Goal: Task Accomplishment & Management: Manage account settings

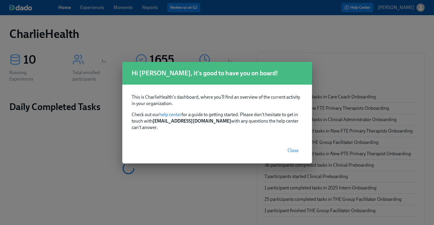
click at [293, 149] on span "Close" at bounding box center [293, 151] width 11 height 6
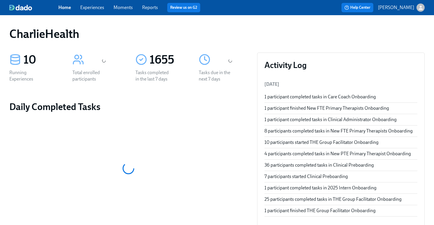
click at [95, 1] on div "Home Experiences Moments Reports Review us on G2 Help Center [PERSON_NAME]" at bounding box center [217, 7] width 434 height 15
click at [95, 7] on link "Experiences" at bounding box center [92, 8] width 24 height 6
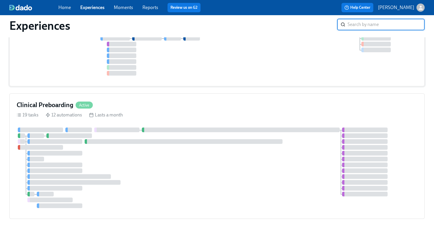
scroll to position [89, 0]
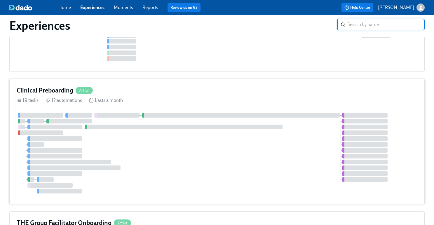
click at [241, 117] on div at bounding box center [241, 115] width 198 height 5
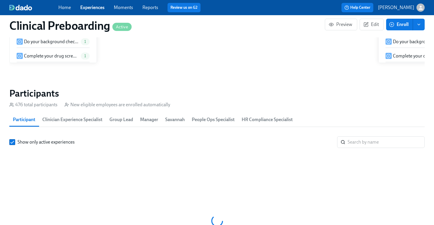
scroll to position [620, 0]
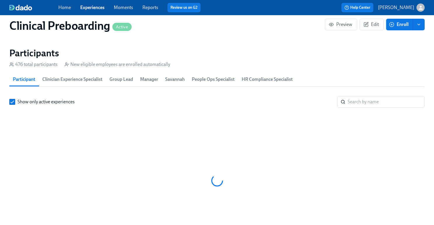
click at [378, 96] on section "Participants 476 total participants New eligible employees are enrolled automat…" at bounding box center [216, 150] width 415 height 206
click at [378, 105] on input "search" at bounding box center [386, 102] width 77 height 12
paste input "poojambhula@gmail.com"
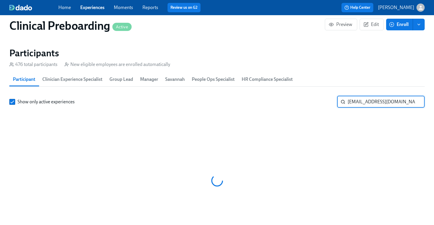
drag, startPoint x: 372, startPoint y: 100, endPoint x: 417, endPoint y: 103, distance: 44.8
click at [417, 103] on input "poojambhula@gmail.com" at bounding box center [386, 102] width 77 height 12
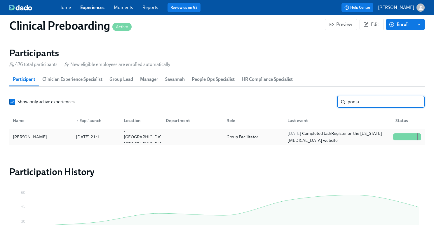
type input "pooja"
click at [43, 138] on div "[PERSON_NAME]" at bounding box center [41, 137] width 61 height 12
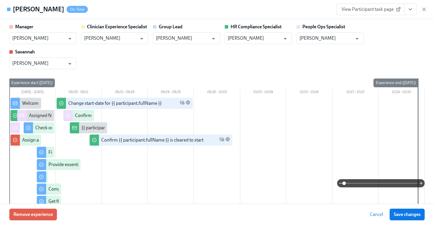
click at [409, 9] on icon "View task page" at bounding box center [410, 9] width 3 height 1
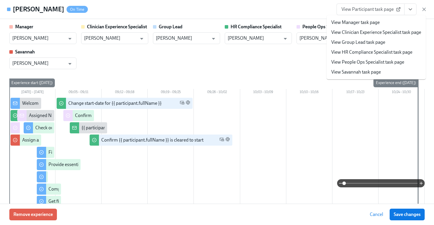
click at [375, 53] on link "View HR Compliance Specialist task page" at bounding box center [371, 52] width 81 height 6
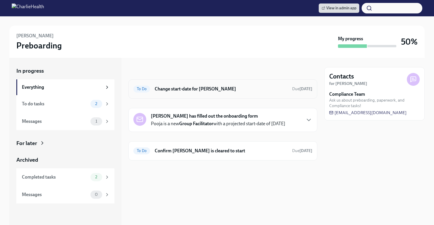
click at [209, 90] on h6 "Change start-date for [PERSON_NAME]" at bounding box center [221, 89] width 133 height 6
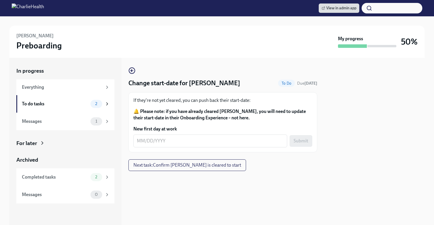
click at [174, 148] on div "If they're not yet cleared, you can push back their start-date: 🔔 Please note: …" at bounding box center [222, 122] width 189 height 60
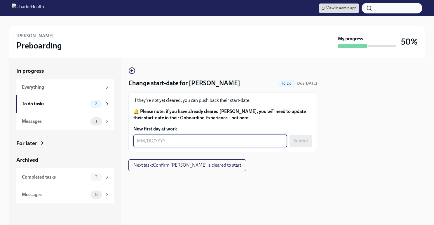
click at [171, 139] on textarea "New first day at work" at bounding box center [210, 140] width 147 height 7
type textarea "[DATE]"
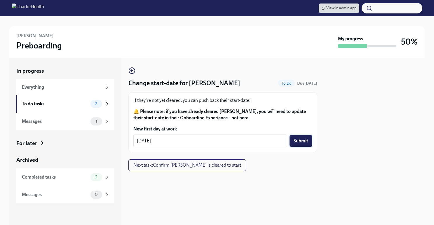
click at [301, 145] on button "Submit" at bounding box center [301, 141] width 23 height 12
